Goal: Transaction & Acquisition: Purchase product/service

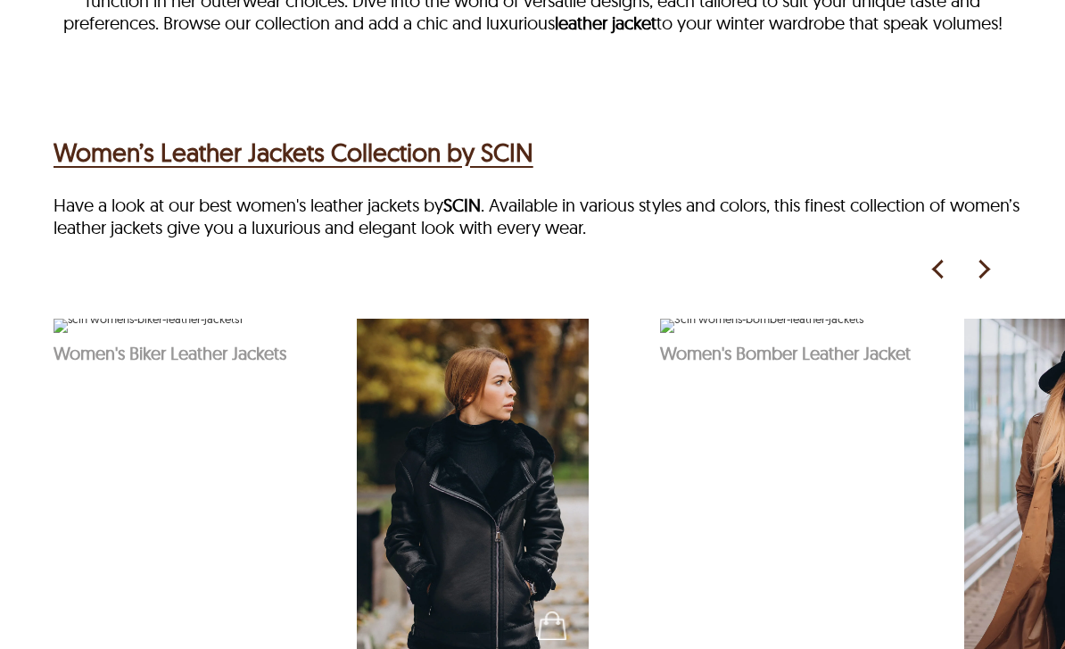
scroll to position [700, 0]
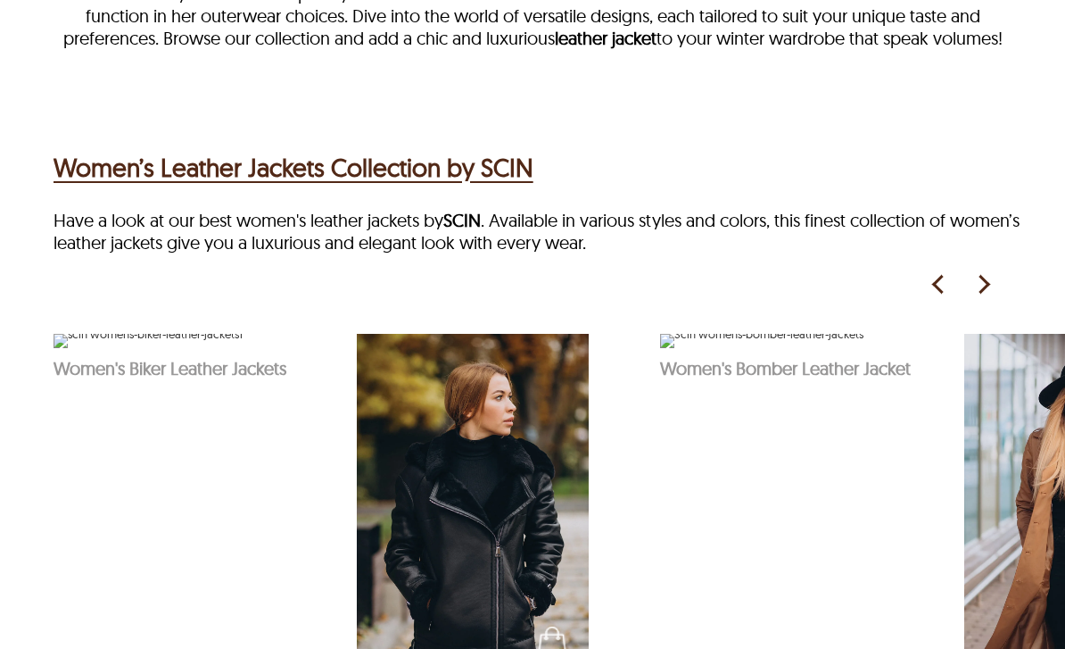
click at [981, 298] on img at bounding box center [983, 284] width 27 height 27
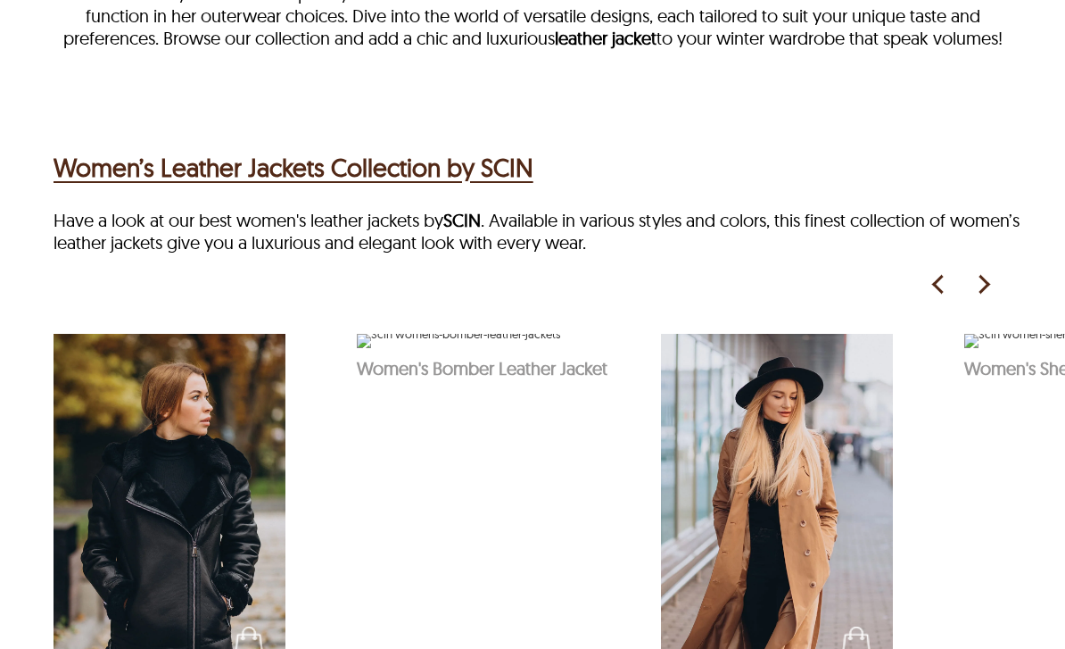
click at [974, 298] on img at bounding box center [983, 284] width 27 height 27
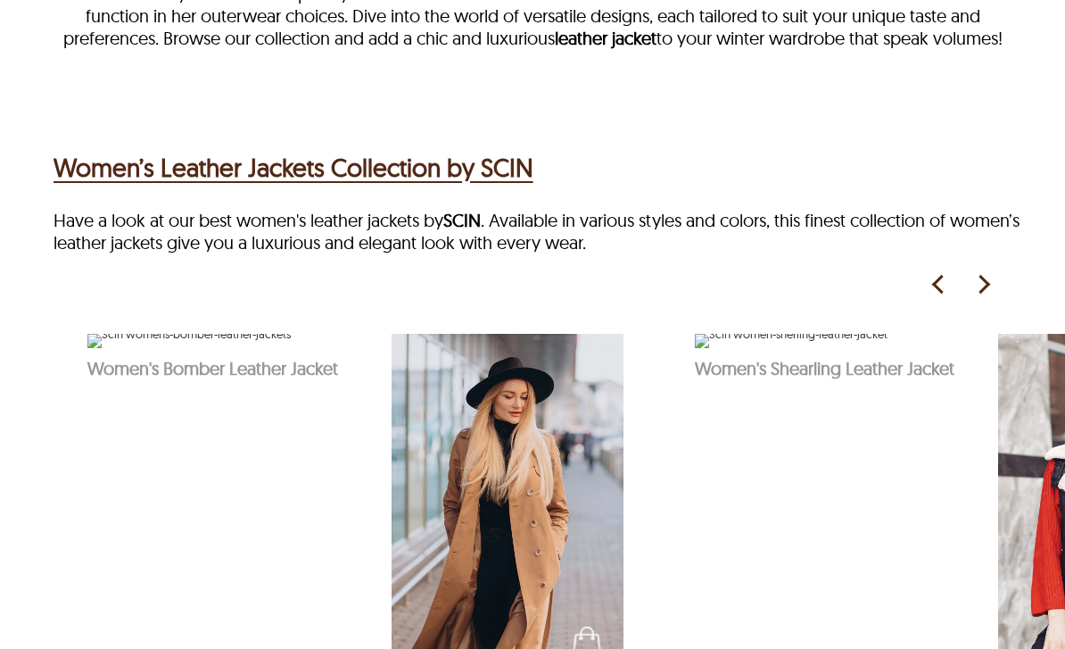
scroll to position [0, 607]
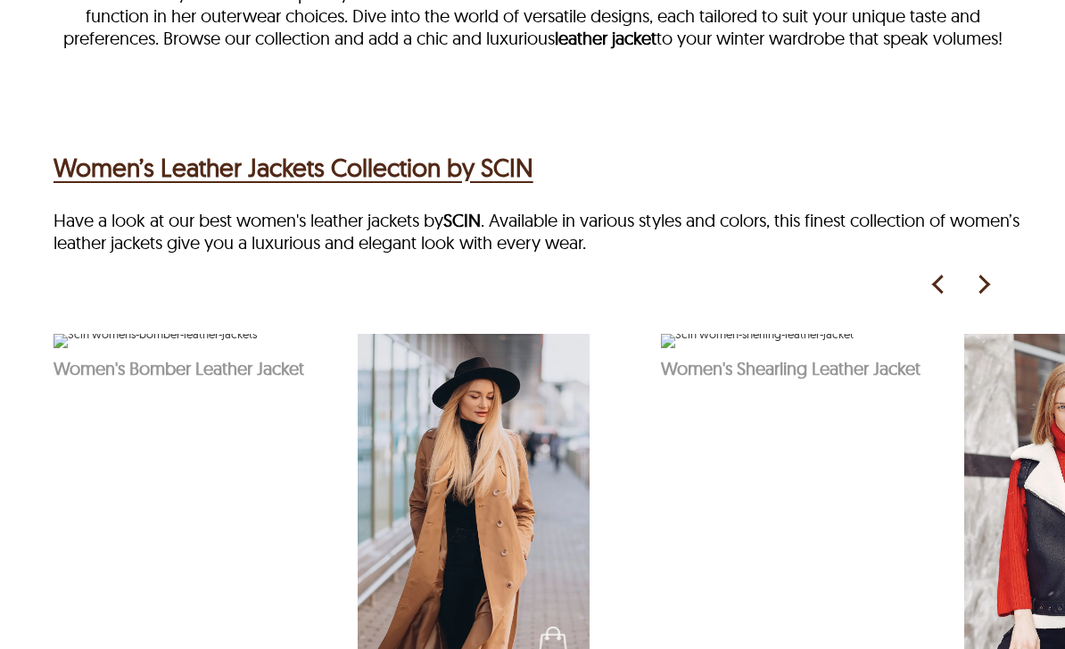
click at [981, 298] on img at bounding box center [983, 284] width 27 height 27
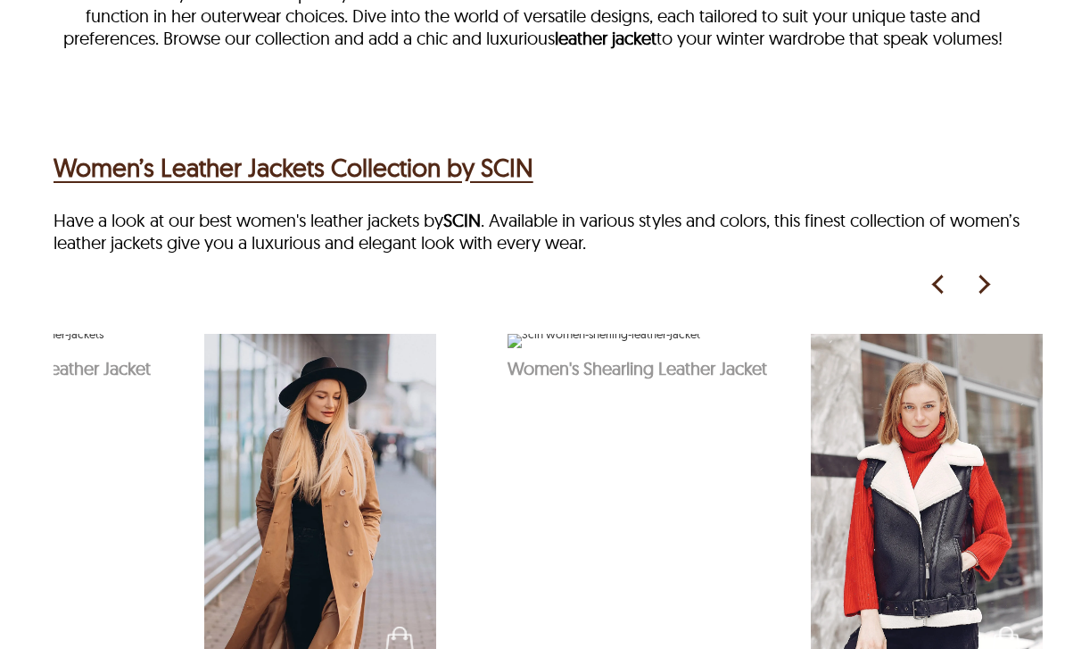
scroll to position [0, 792]
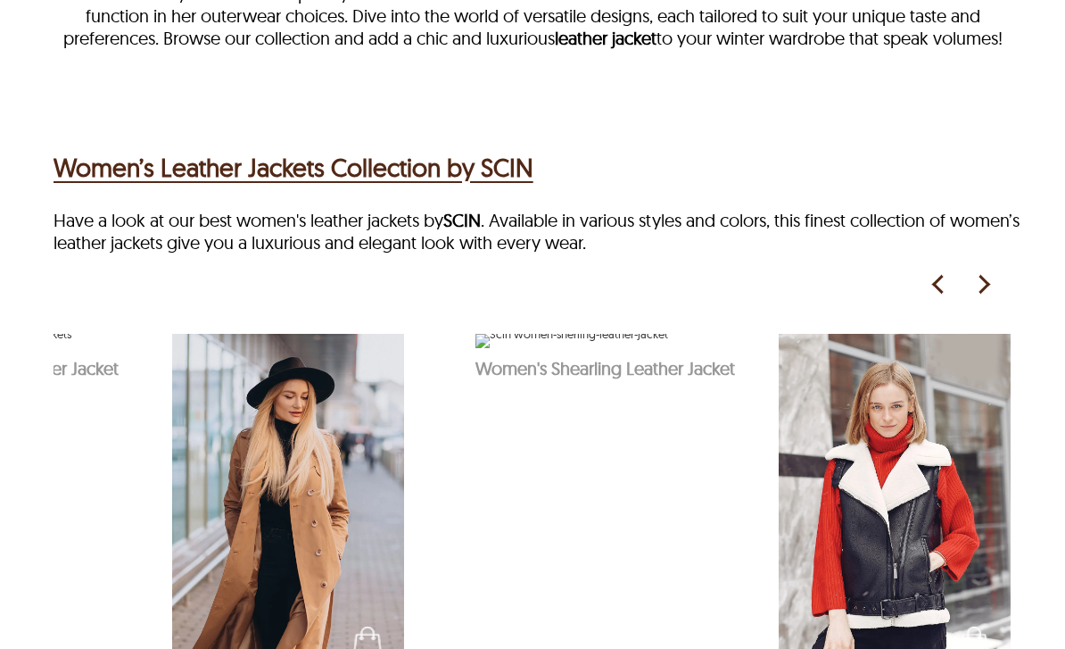
click at [989, 298] on img at bounding box center [983, 284] width 27 height 27
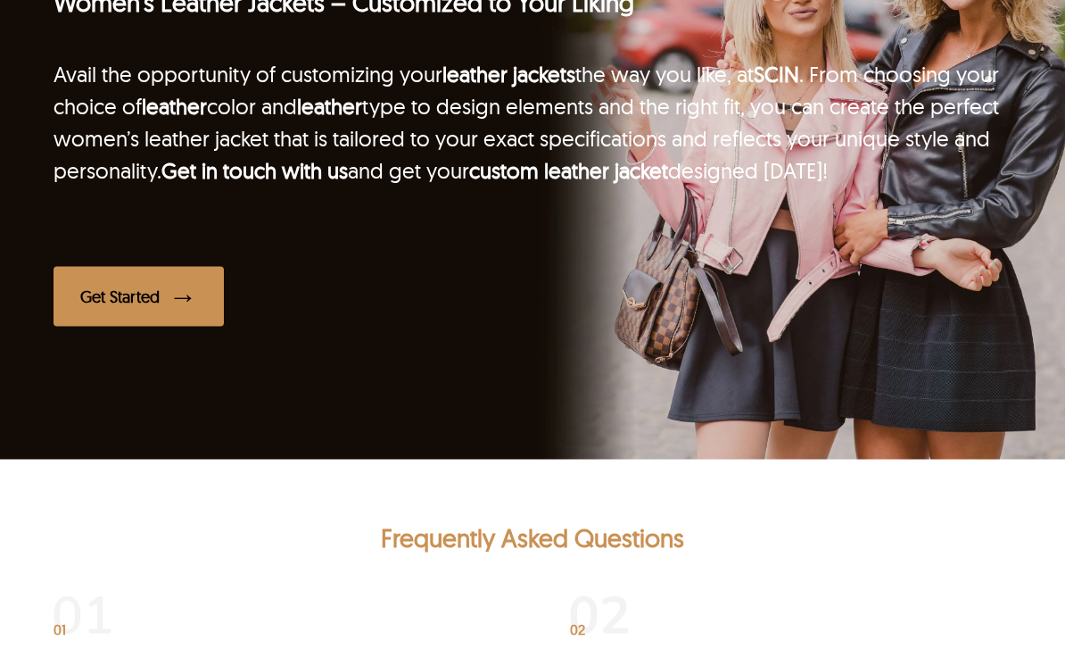
scroll to position [3041, 0]
click at [130, 306] on div "Get Started" at bounding box center [119, 295] width 79 height 21
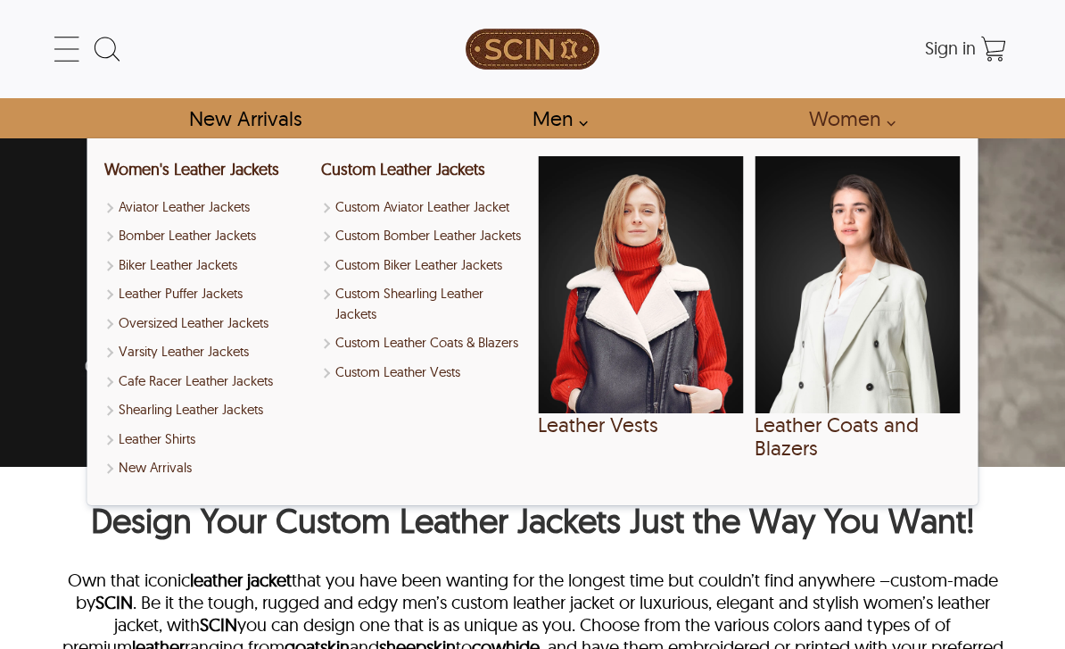
click at [881, 122] on link "Women" at bounding box center [847, 118] width 117 height 40
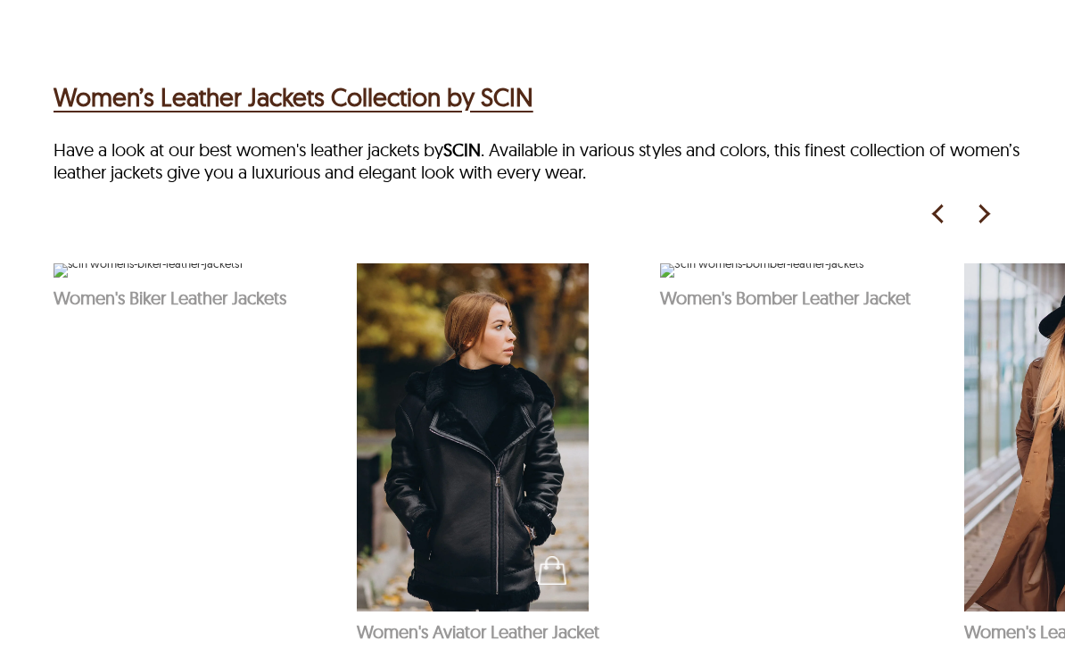
scroll to position [772, 0]
click at [533, 115] on h2 "Women’s Leather Jackets Collection by SCIN" at bounding box center [294, 96] width 480 height 37
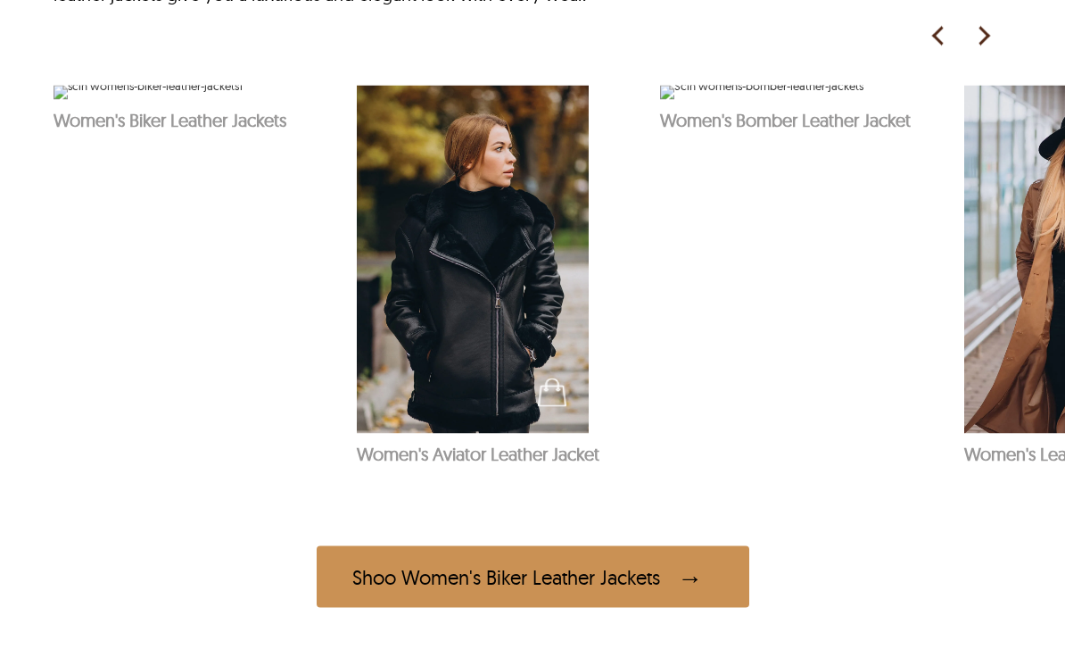
scroll to position [949, 0]
click at [841, 99] on img at bounding box center [761, 92] width 203 height 14
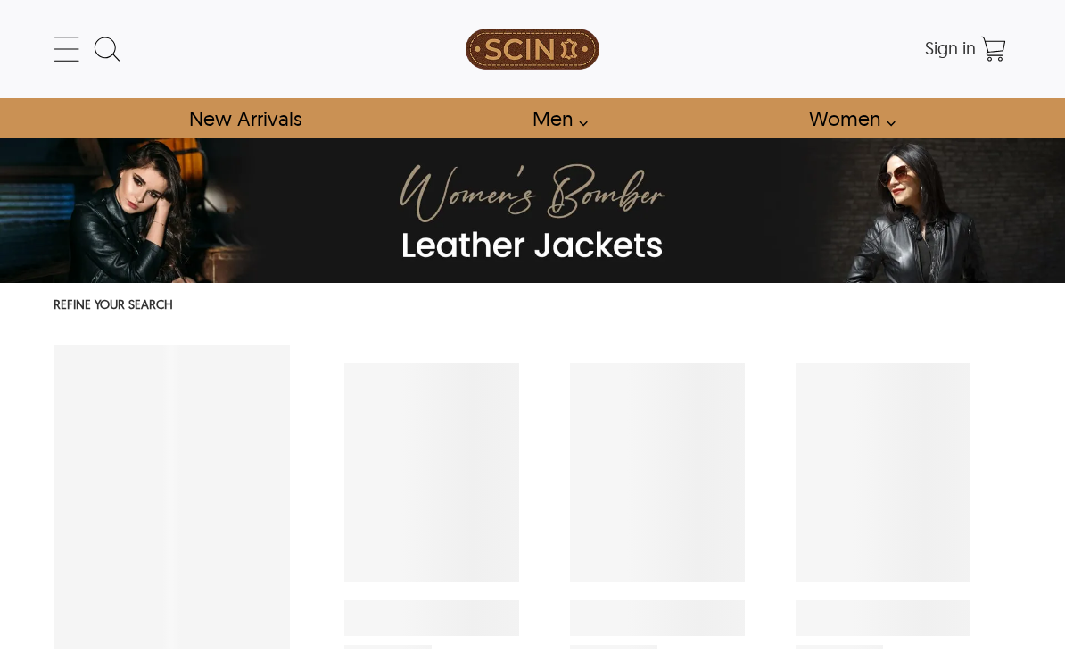
select select "********"
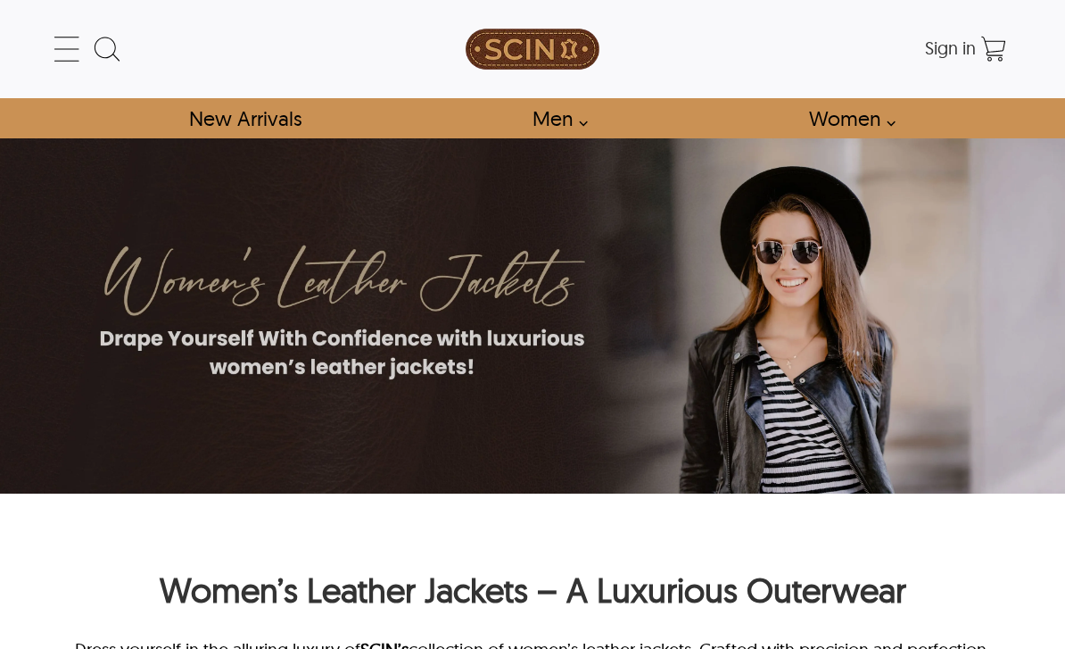
click at [247, 116] on link "New Arrivals" at bounding box center [245, 118] width 153 height 40
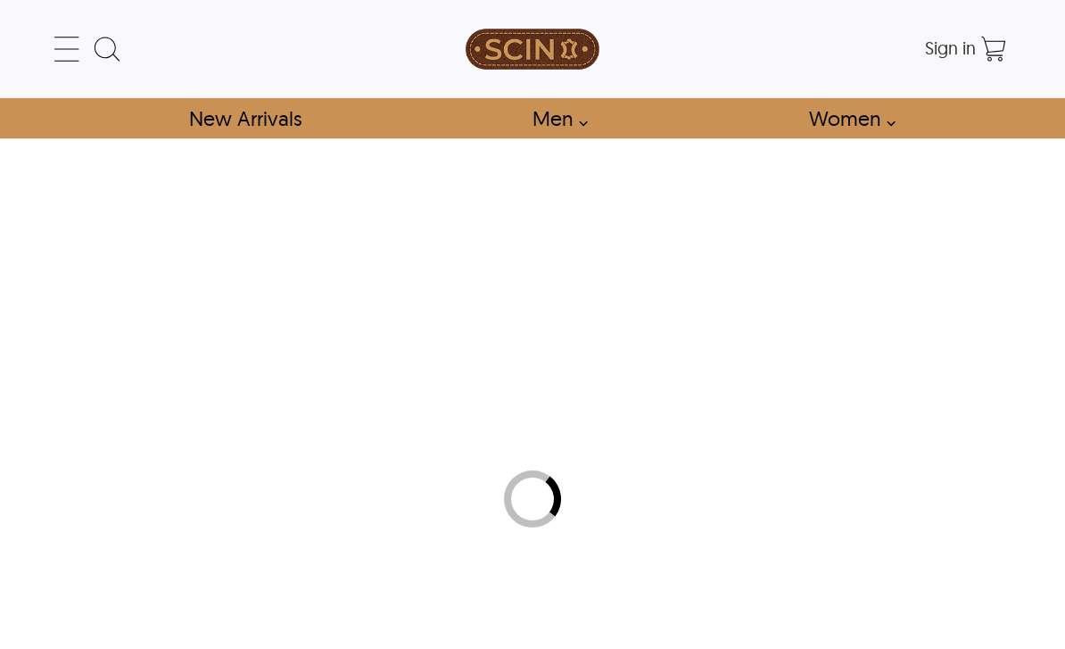
select select "********"
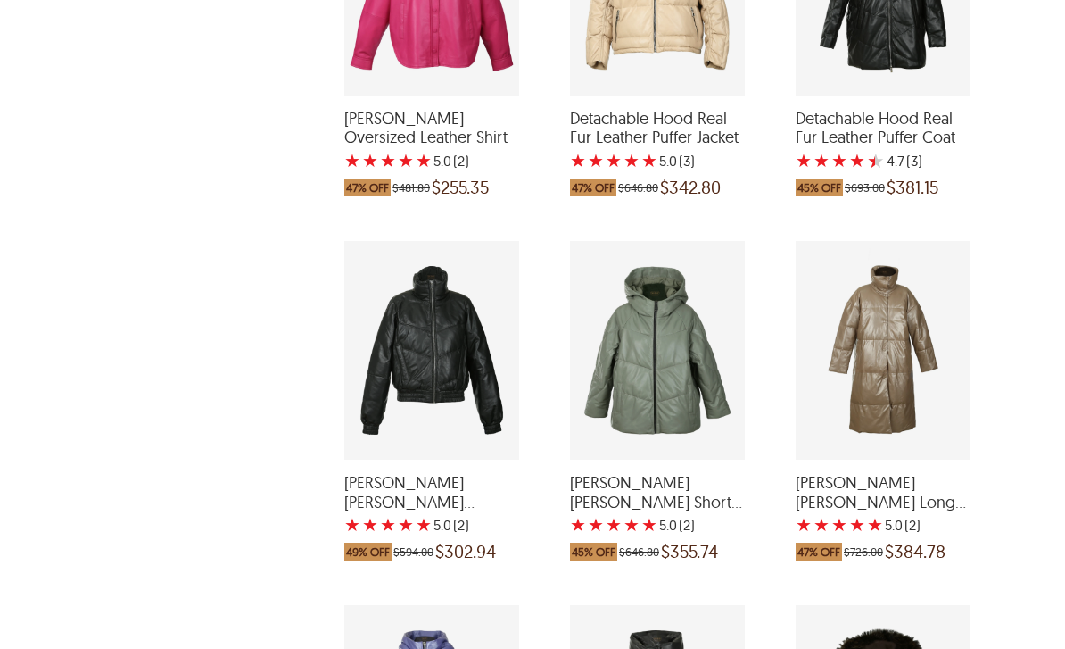
scroll to position [1942, 0]
